Goal: Navigation & Orientation: Go to known website

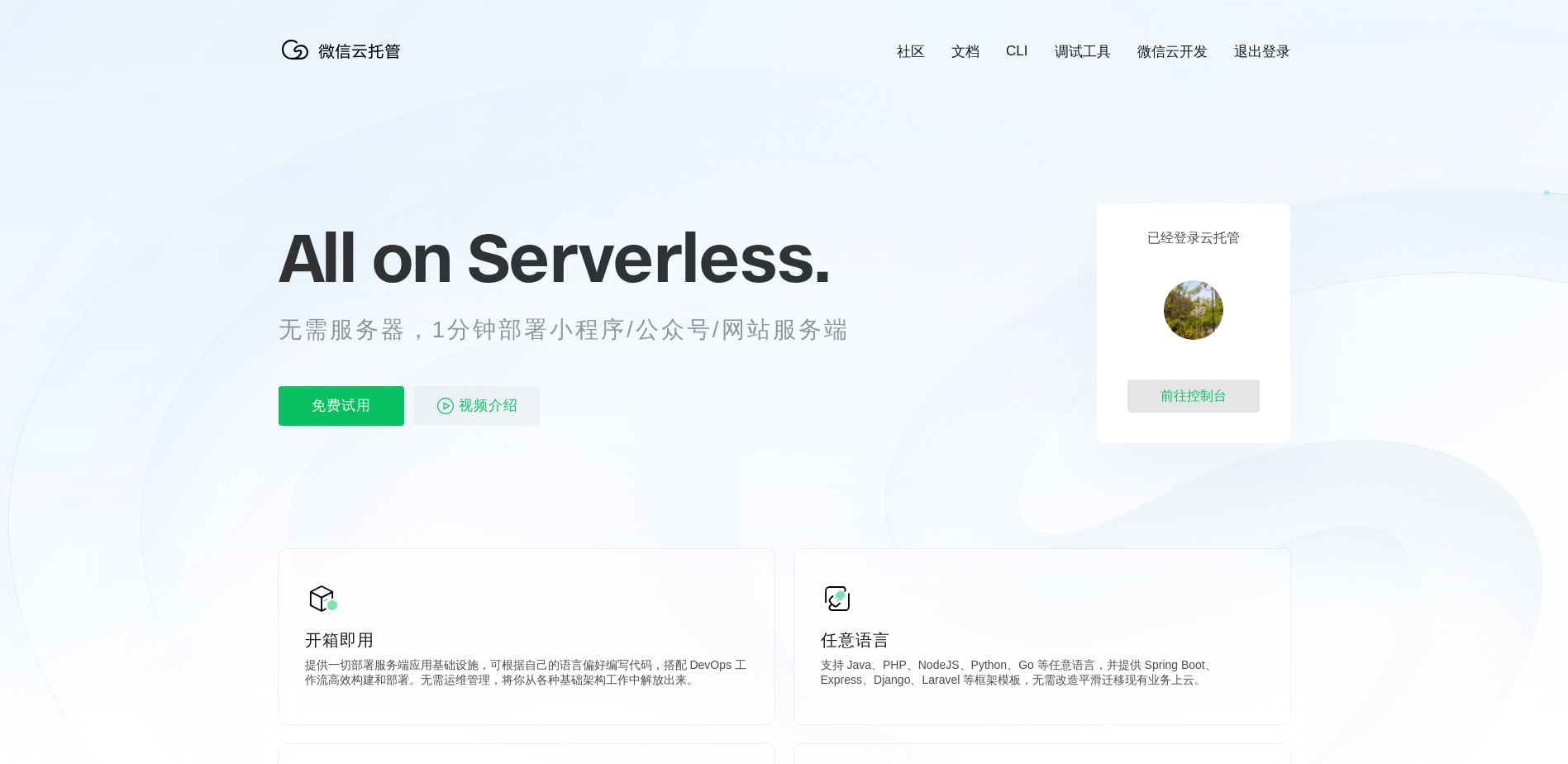
scroll to position [0, 2940]
click at [1177, 397] on div "前往控制台" at bounding box center [1194, 395] width 133 height 33
click at [1196, 384] on div "前往控制台" at bounding box center [1194, 395] width 133 height 33
click at [1177, 394] on div "前往控制台" at bounding box center [1194, 395] width 133 height 33
